Goal: Find specific page/section: Find specific page/section

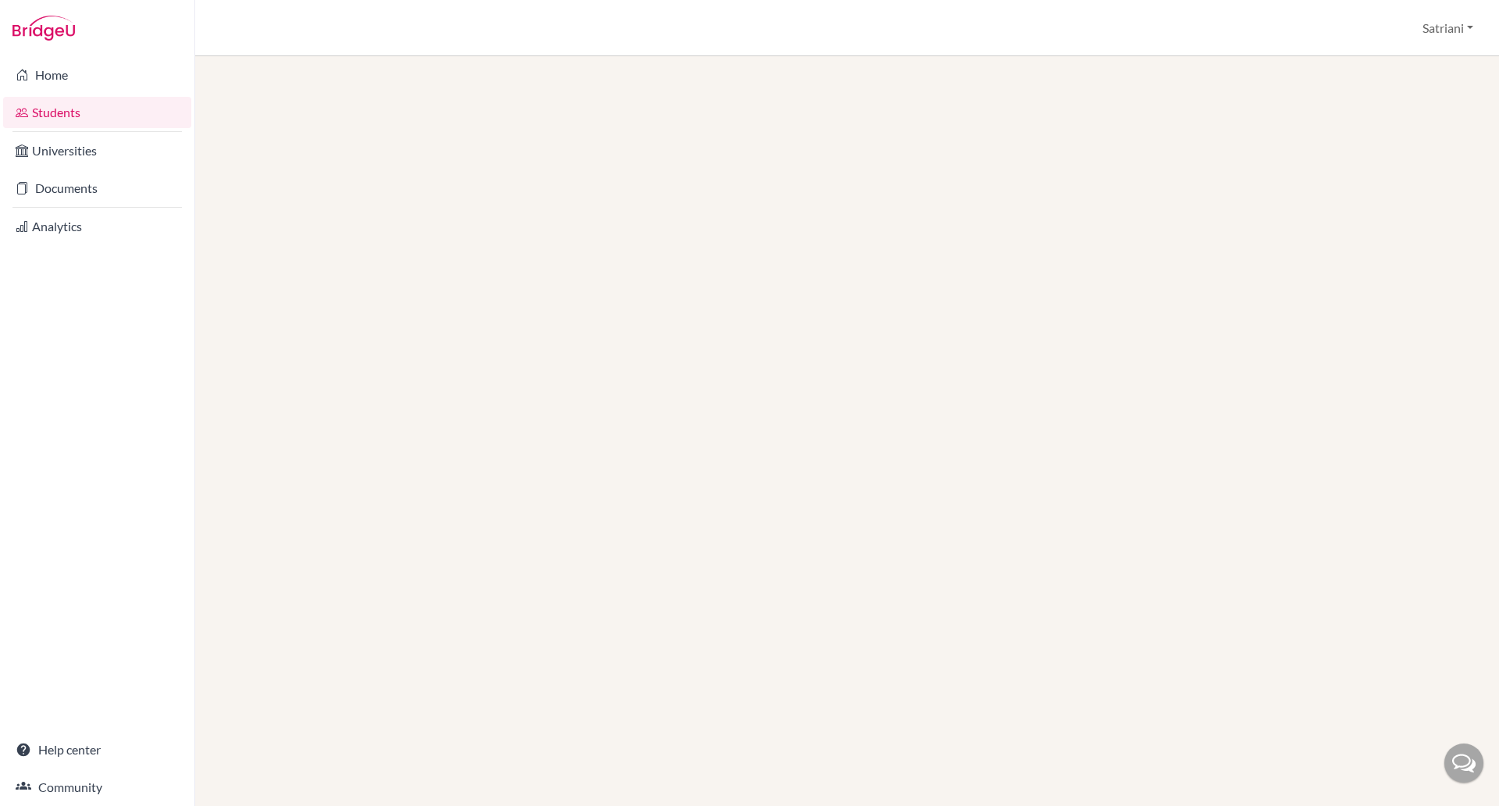
click at [80, 109] on link "Students" at bounding box center [97, 112] width 188 height 31
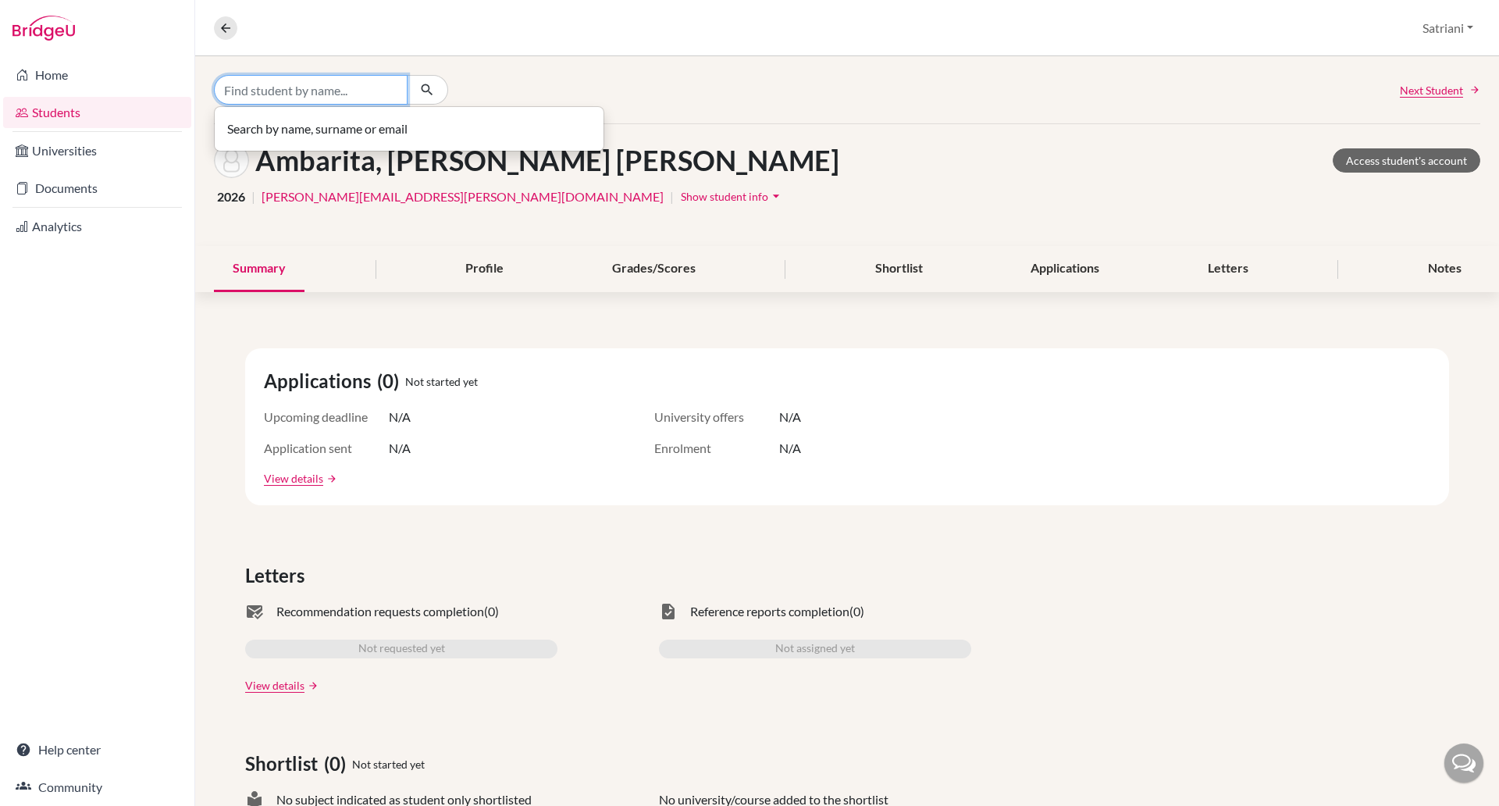
click at [336, 87] on input "Find student by name..." at bounding box center [311, 90] width 194 height 30
type input "VIVIANNA"
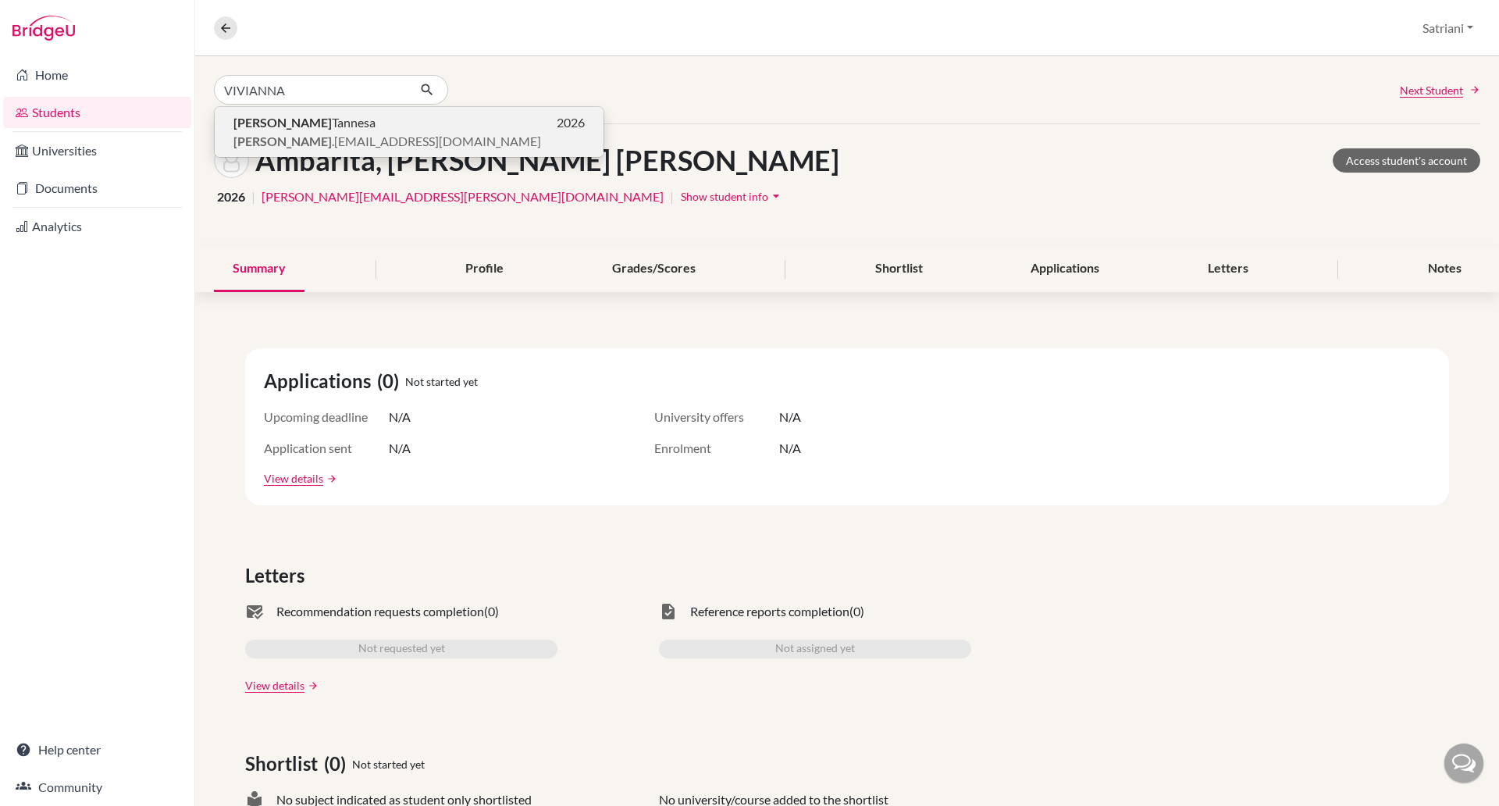
click at [302, 116] on span "[PERSON_NAME]" at bounding box center [304, 122] width 142 height 19
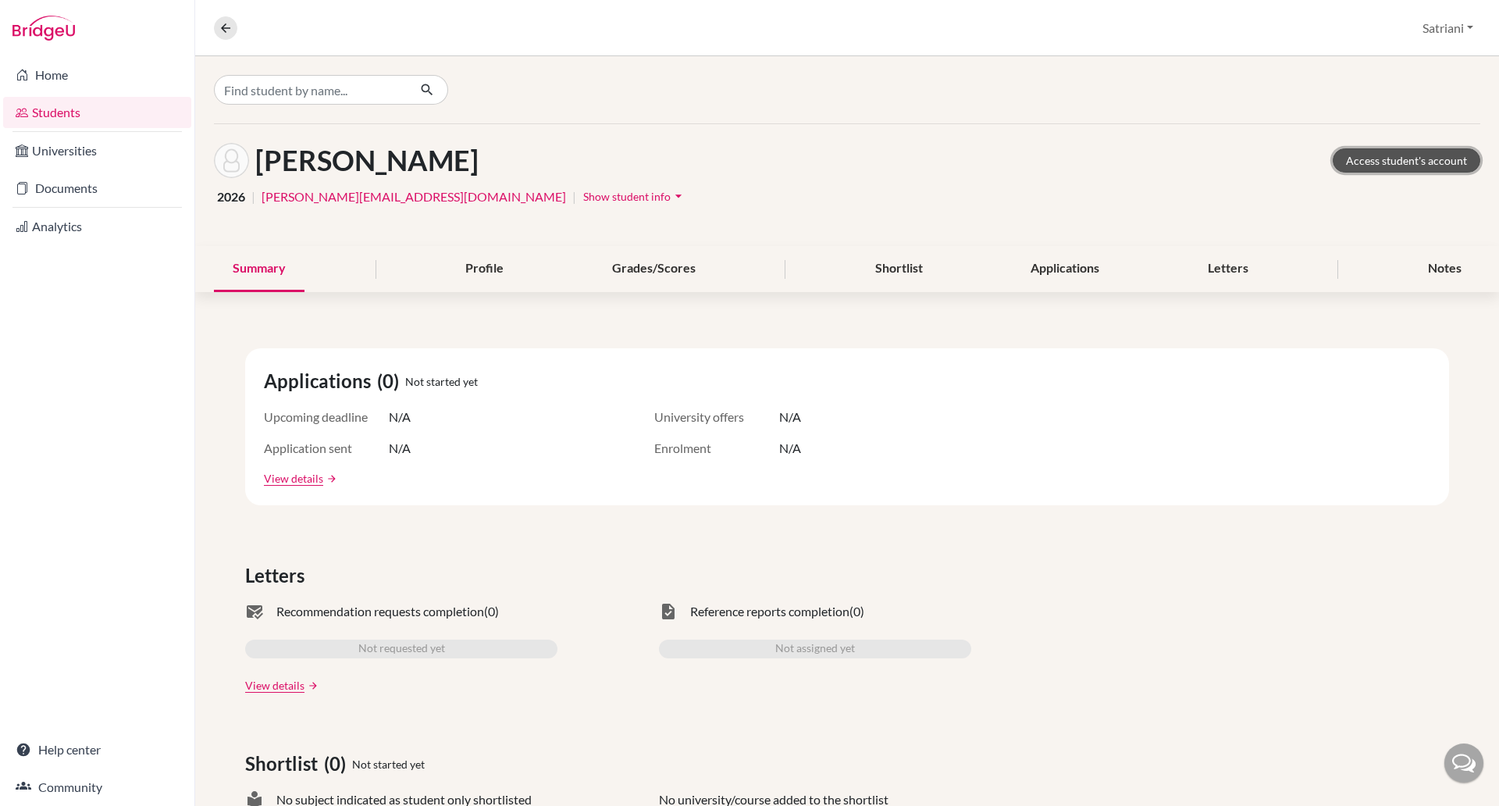
click at [1418, 169] on link "Access student's account" at bounding box center [1407, 160] width 148 height 24
